Goal: Navigation & Orientation: Find specific page/section

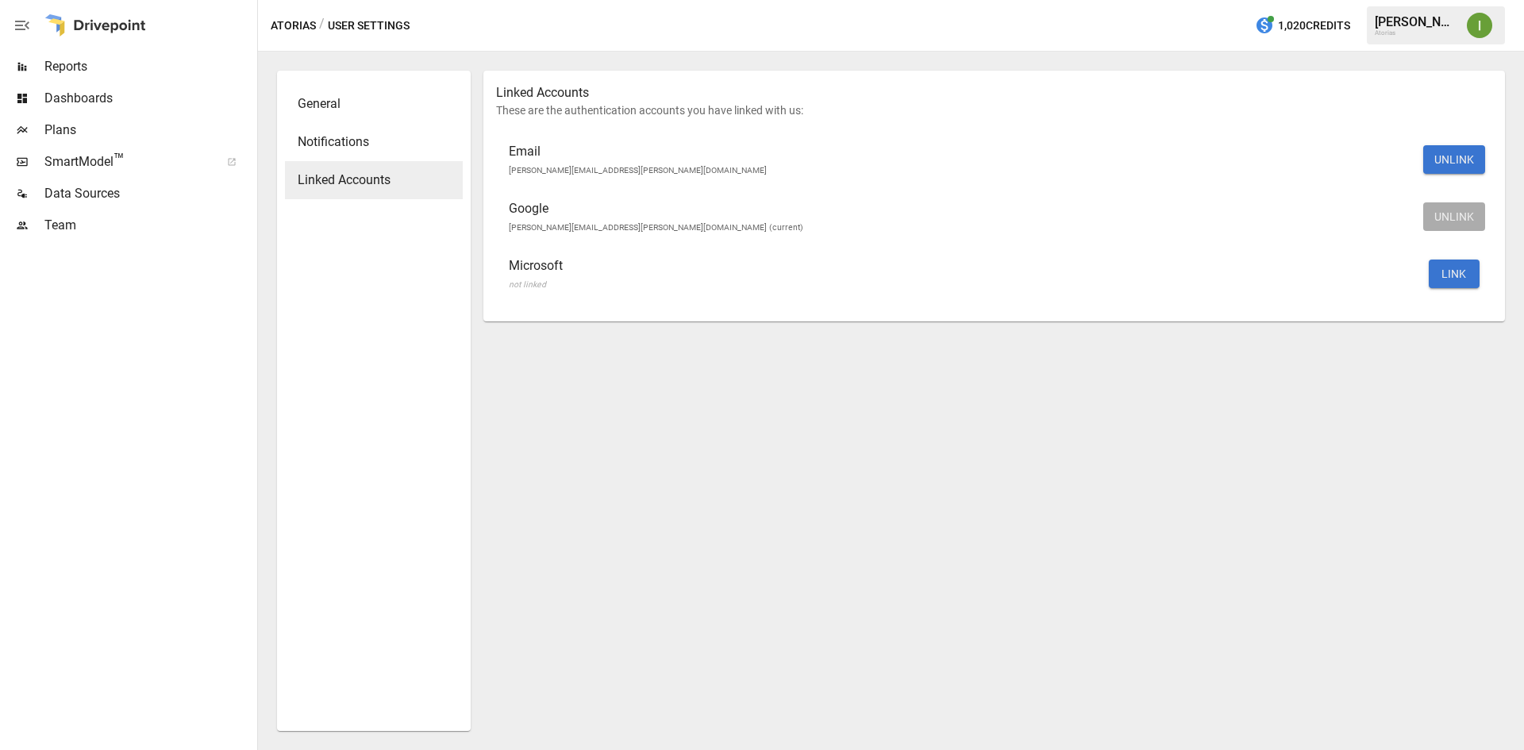
click at [1143, 491] on div "Linked Accounts These are the authentication accounts you have linked with us: …" at bounding box center [995, 401] width 1022 height 661
click at [1128, 482] on div "Linked Accounts These are the authentication accounts you have linked with us: …" at bounding box center [995, 401] width 1022 height 661
click at [71, 91] on span "Dashboards" at bounding box center [149, 98] width 210 height 19
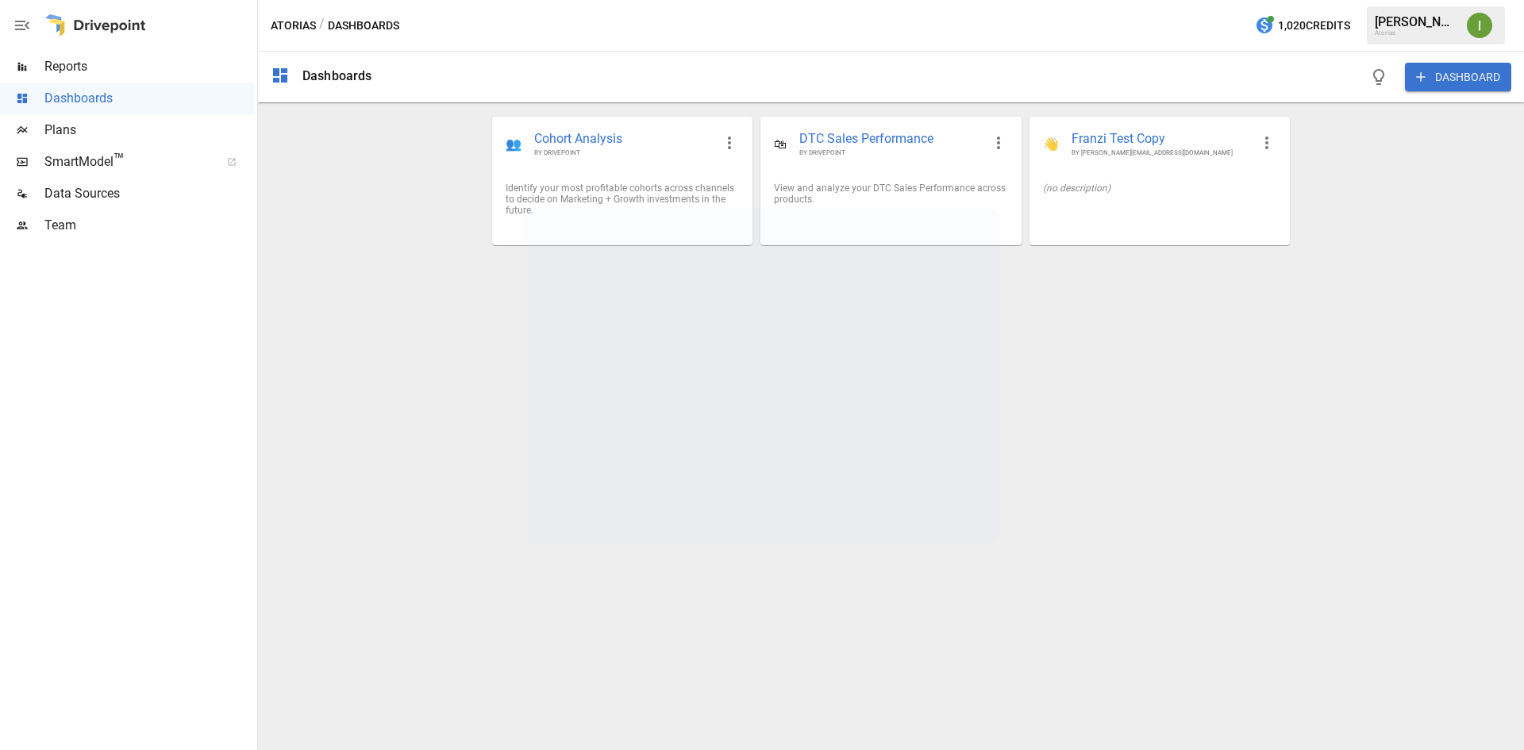
click at [79, 132] on span "Plans" at bounding box center [149, 130] width 210 height 19
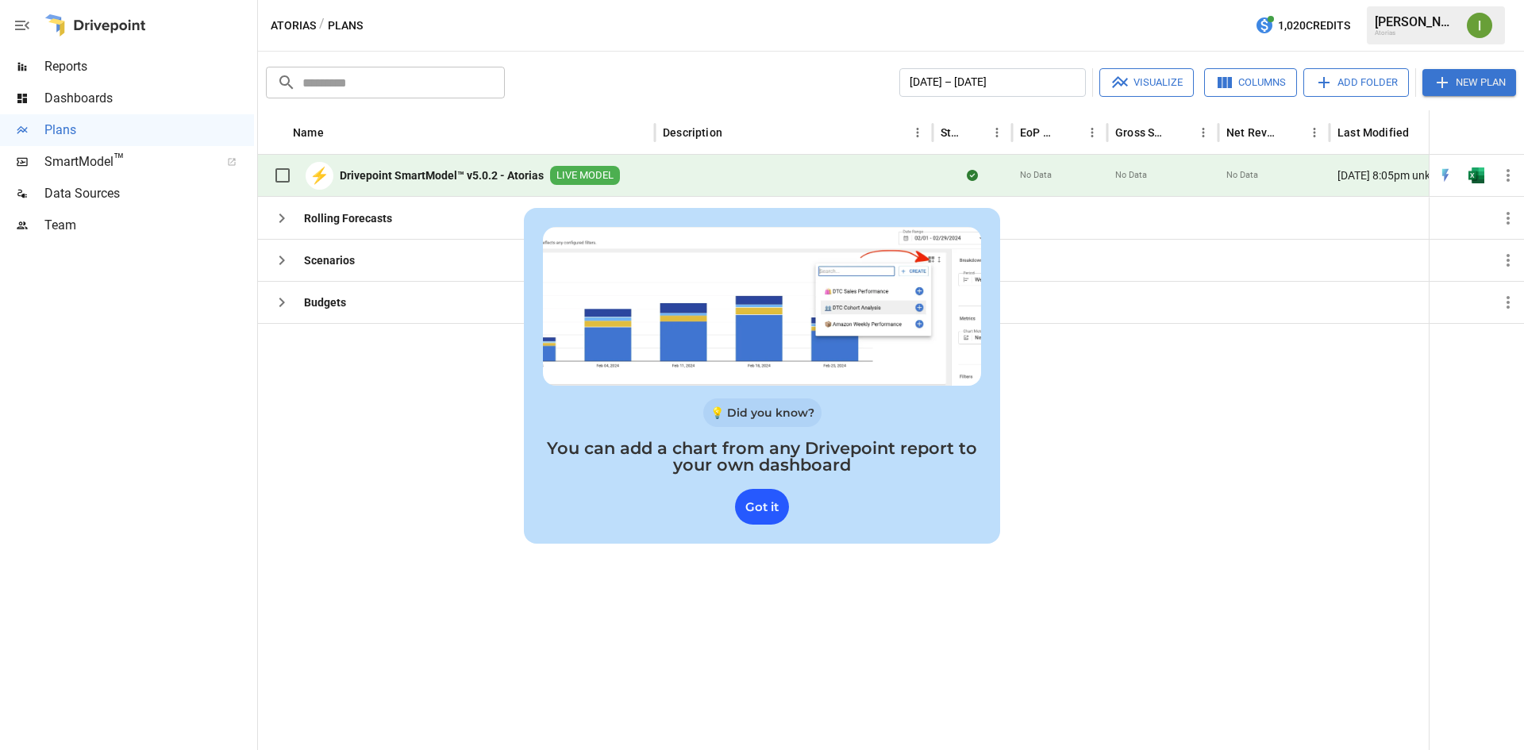
click at [754, 502] on div "Got it" at bounding box center [762, 507] width 54 height 36
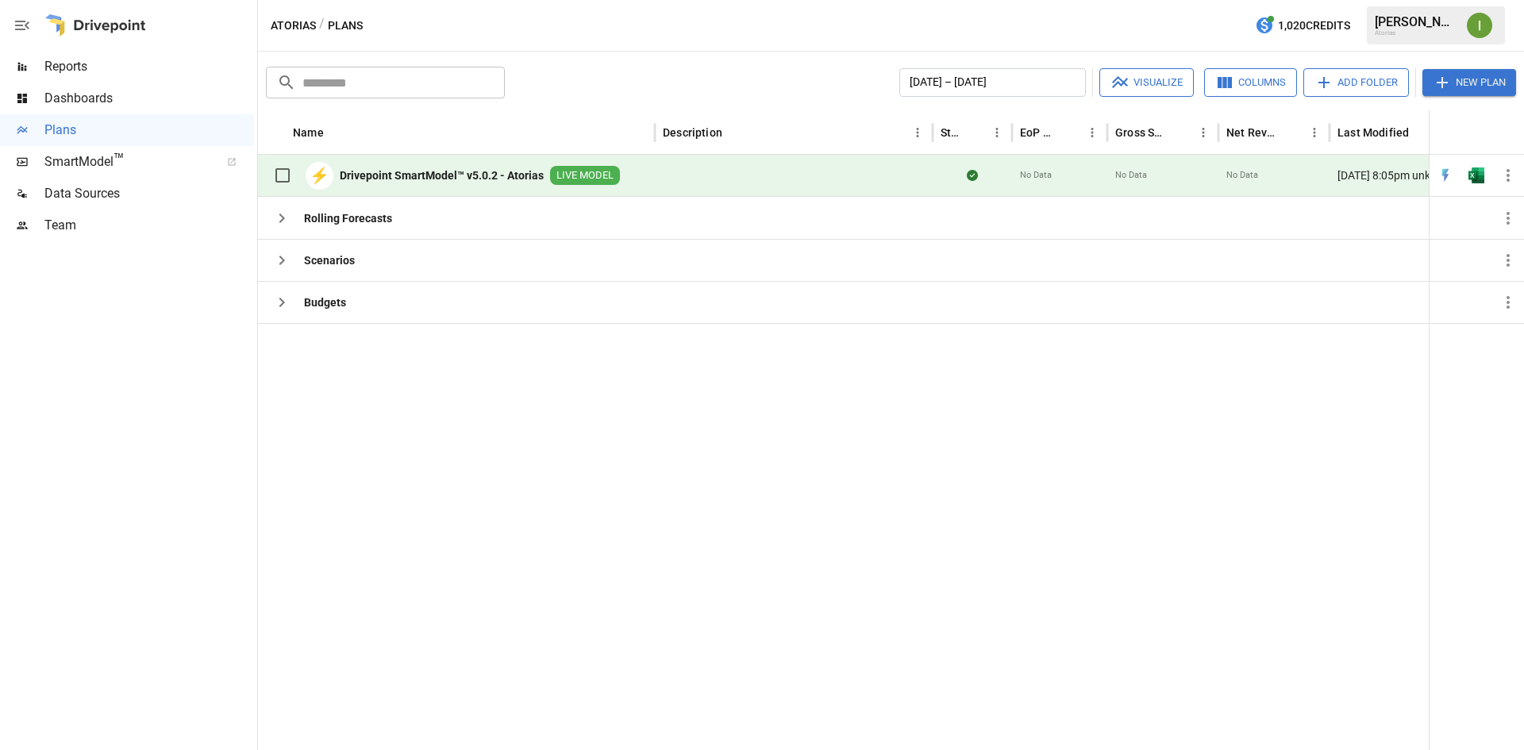
click at [529, 172] on b "Drivepoint SmartModel™ v5.0.2 - Atorias" at bounding box center [442, 176] width 204 height 16
click at [501, 172] on b "Drivepoint SmartModel™ v5.0.2 - Atorias" at bounding box center [442, 176] width 204 height 16
drag, startPoint x: 749, startPoint y: 490, endPoint x: 391, endPoint y: 308, distance: 400.9
click at [746, 491] on div at bounding box center [893, 536] width 1270 height 427
click at [85, 66] on span "Reports" at bounding box center [149, 66] width 210 height 19
